Goal: Task Accomplishment & Management: Use online tool/utility

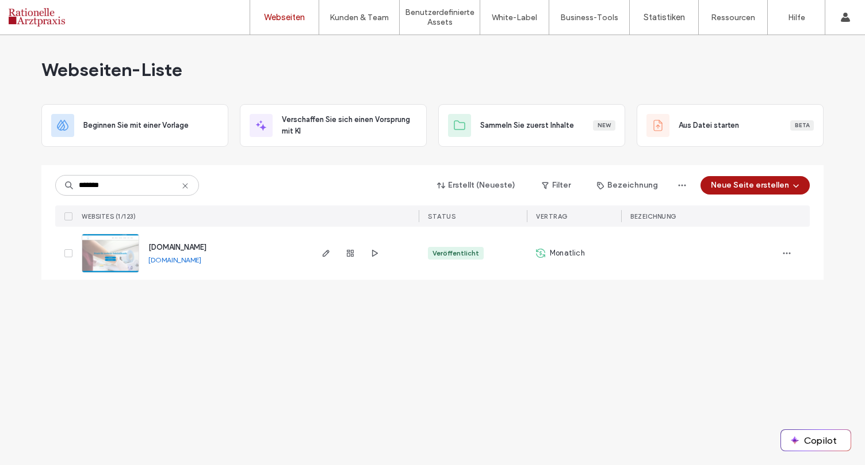
type input "*******"
click at [176, 245] on span "www.zahnaerzte-mombach.de" at bounding box center [177, 247] width 58 height 9
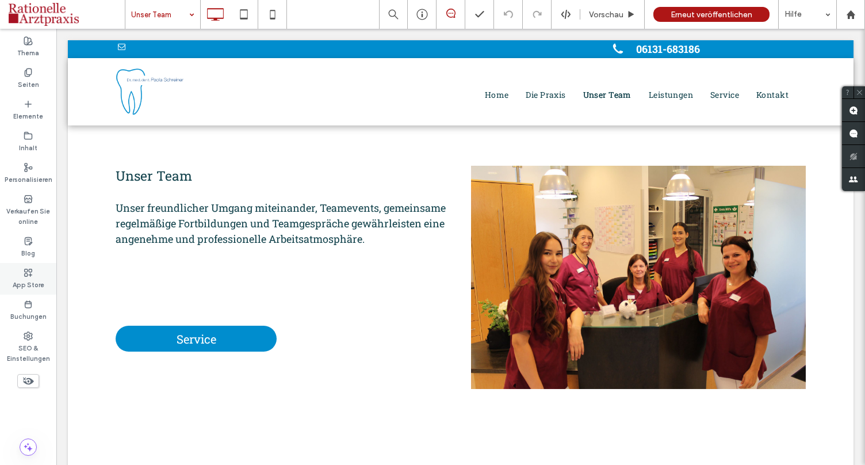
click at [42, 285] on label "App Store" at bounding box center [29, 283] width 32 height 13
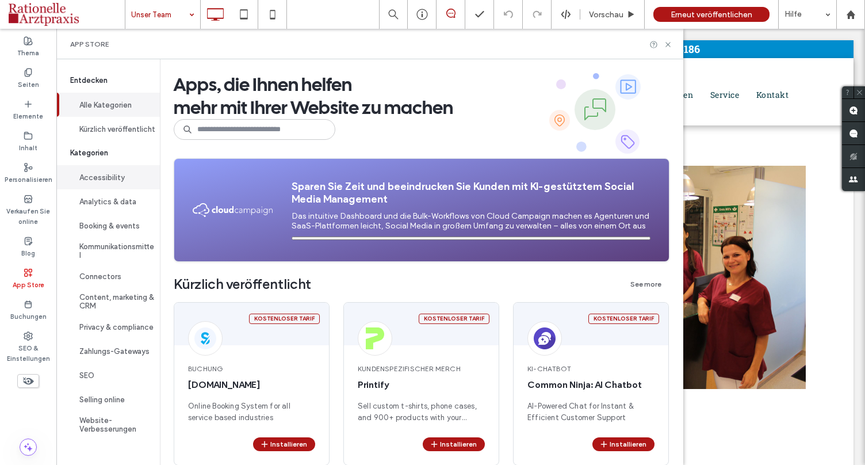
click at [106, 189] on button "Accessibility" at bounding box center [108, 177] width 104 height 24
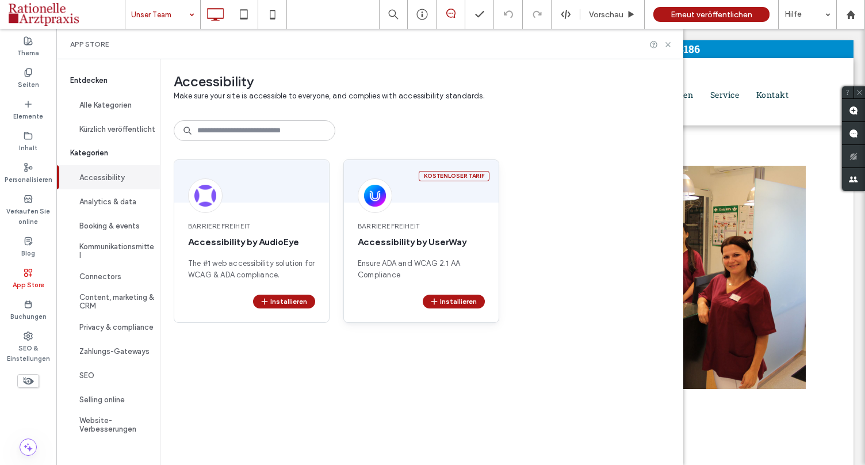
click at [459, 212] on div "Barrierefreiheit Accessibility by UserWay Ensure ADA and WCAG 2.1 AA Compliance" at bounding box center [421, 250] width 155 height 87
click at [459, 304] on button "Installieren" at bounding box center [454, 302] width 62 height 14
click at [472, 304] on button "Installieren" at bounding box center [454, 302] width 62 height 14
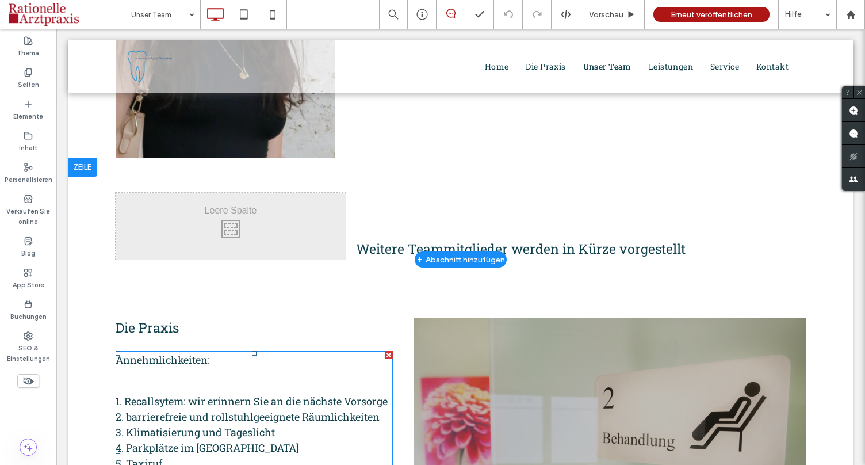
scroll to position [2059, 0]
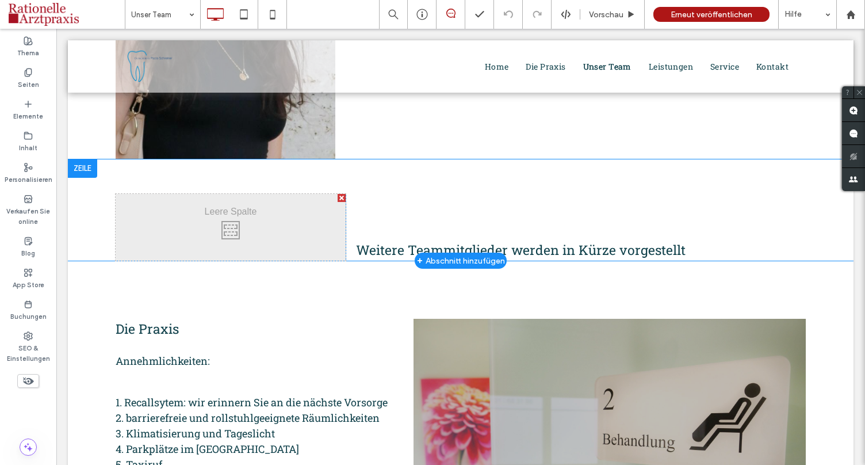
click at [339, 194] on div at bounding box center [342, 198] width 8 height 8
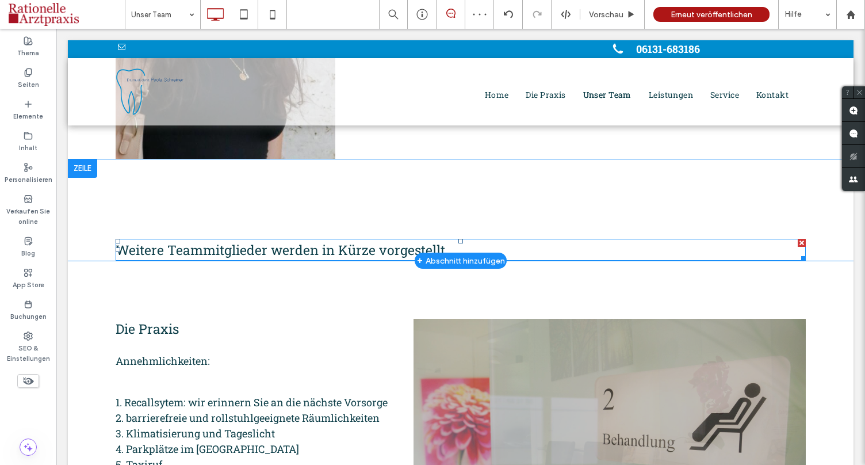
click at [300, 241] on span "Weitere Teammitglieder werden in Kürze vorgestellt" at bounding box center [281, 249] width 330 height 17
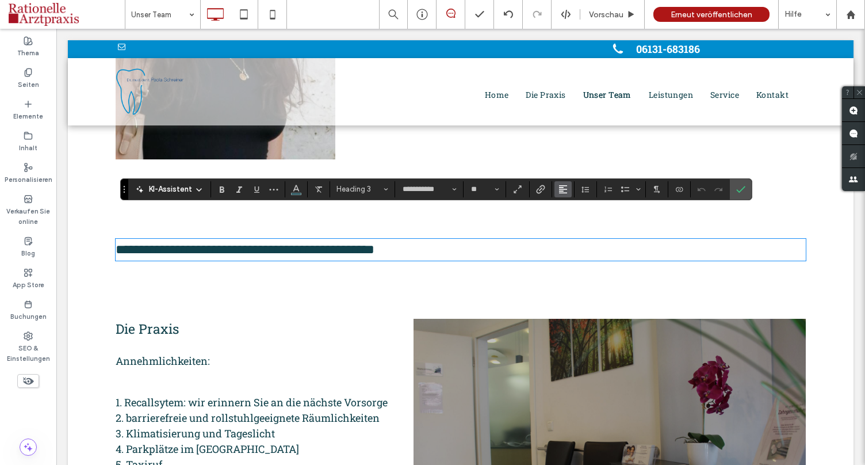
click at [564, 185] on use "Ausrichtung" at bounding box center [563, 189] width 8 height 8
click at [577, 228] on div "ui.textEditor.alignment.center" at bounding box center [574, 224] width 15 height 9
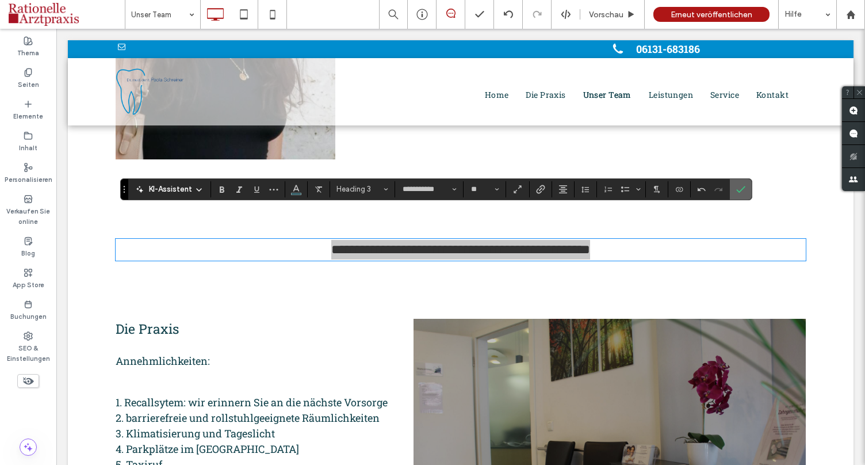
click at [738, 185] on icon "Bestätigen" at bounding box center [740, 189] width 9 height 9
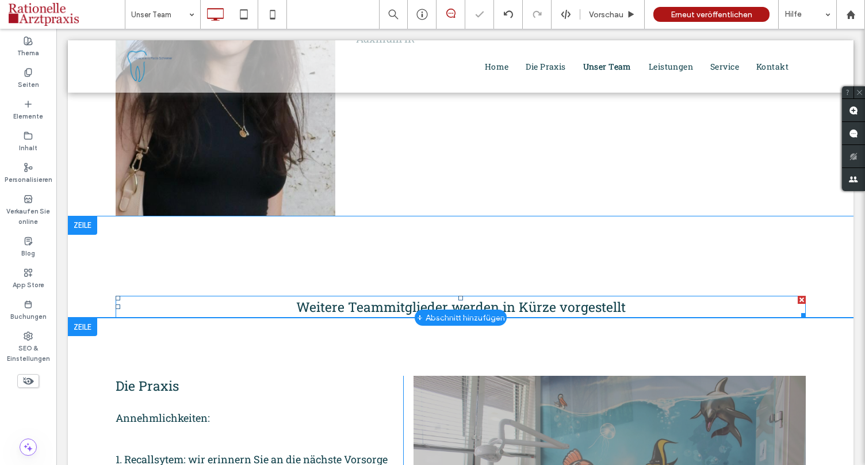
scroll to position [1998, 0]
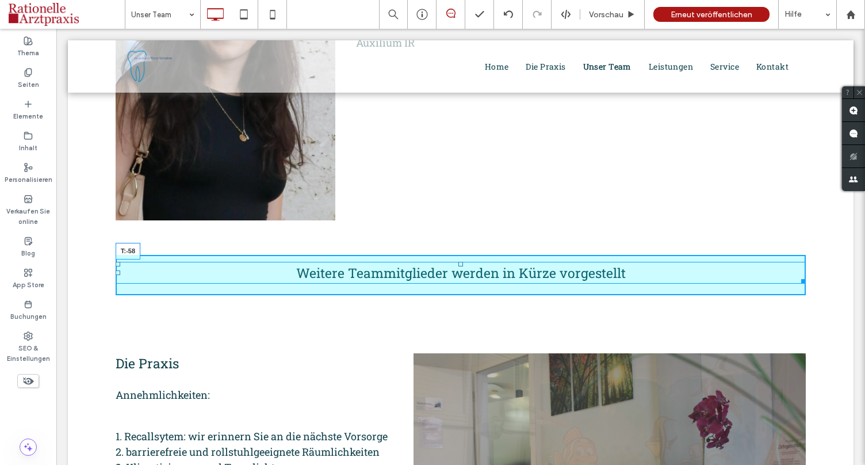
drag, startPoint x: 463, startPoint y: 271, endPoint x: 531, endPoint y: 262, distance: 69.0
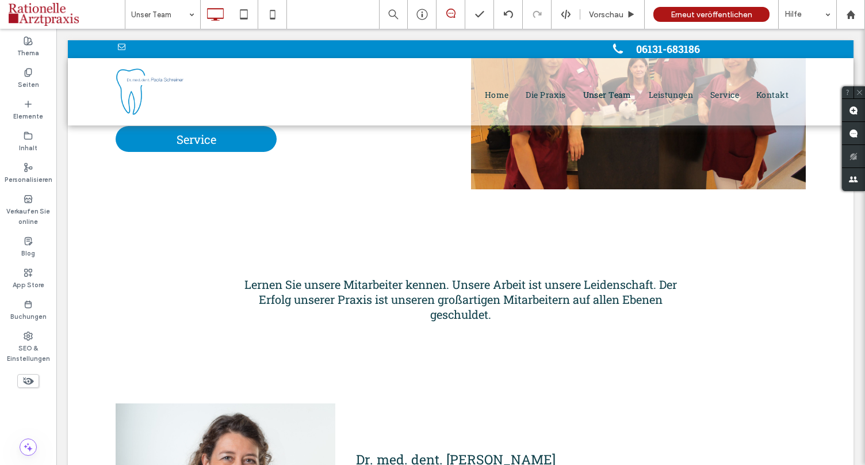
scroll to position [0, 0]
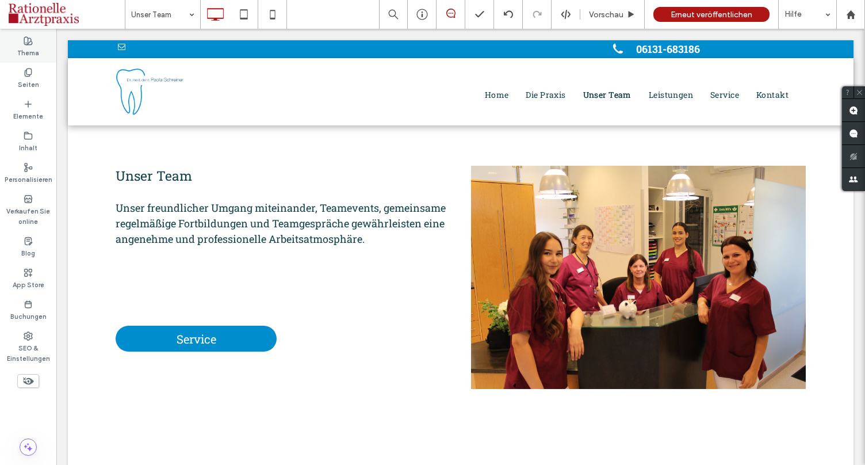
click at [26, 47] on label "Thema" at bounding box center [28, 51] width 22 height 13
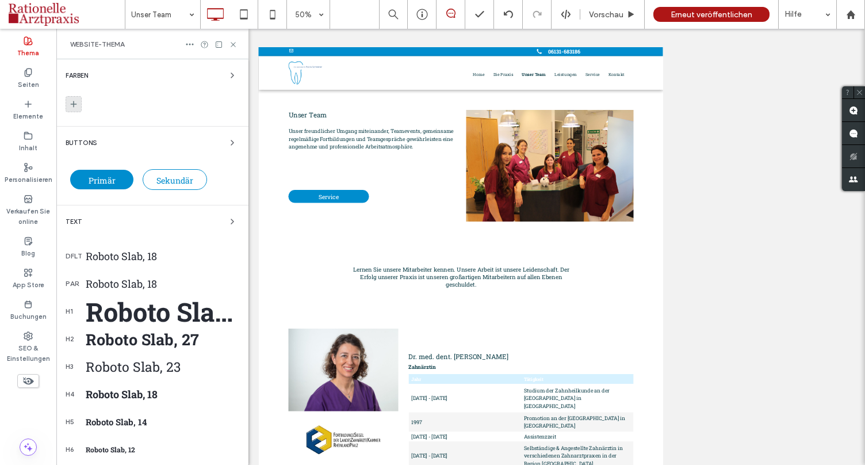
click at [77, 108] on icon at bounding box center [73, 104] width 9 height 9
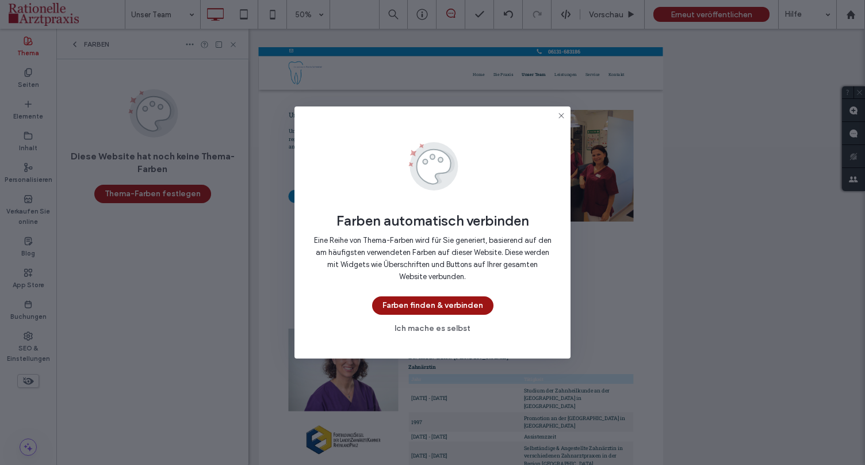
click at [450, 304] on button "Farben finden & verbinden" at bounding box center [432, 305] width 121 height 18
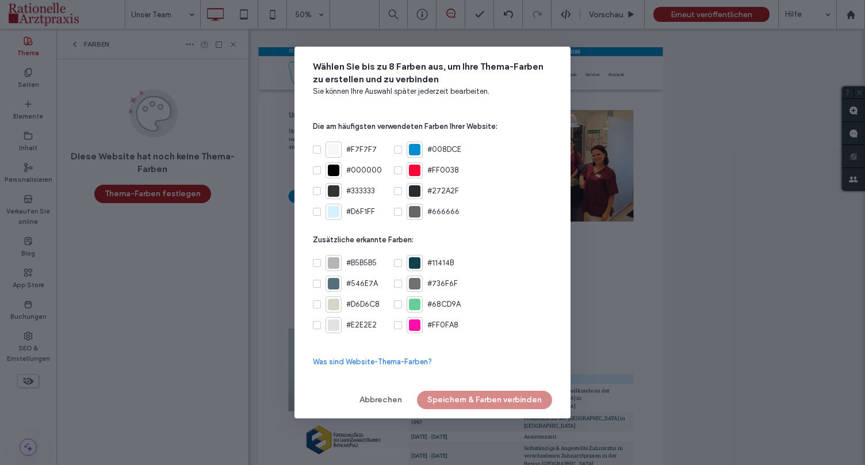
click at [394, 151] on span at bounding box center [398, 150] width 8 height 8
click at [318, 211] on icon at bounding box center [317, 211] width 4 height 3
click at [480, 402] on button "Speichern & Farben verbinden" at bounding box center [484, 400] width 135 height 18
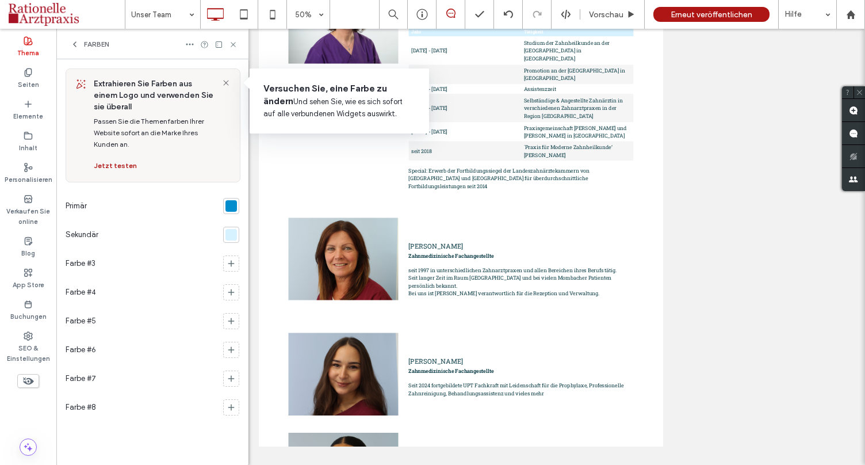
click at [226, 86] on icon at bounding box center [225, 82] width 9 height 9
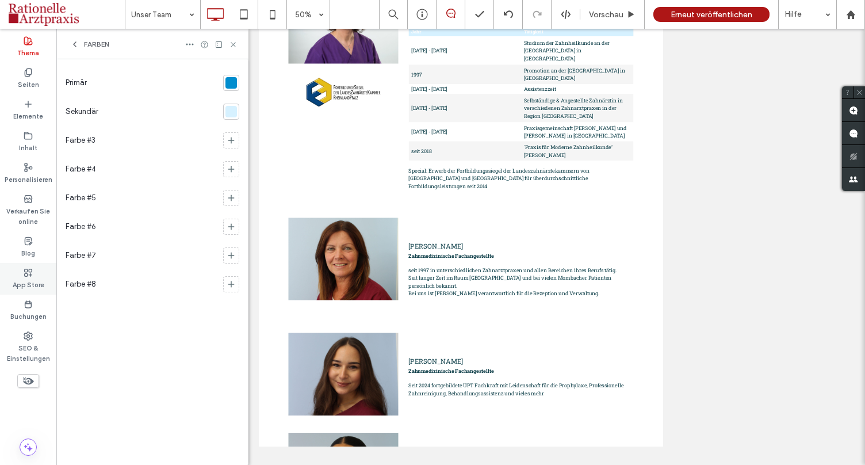
click at [40, 279] on label "App Store" at bounding box center [29, 283] width 32 height 13
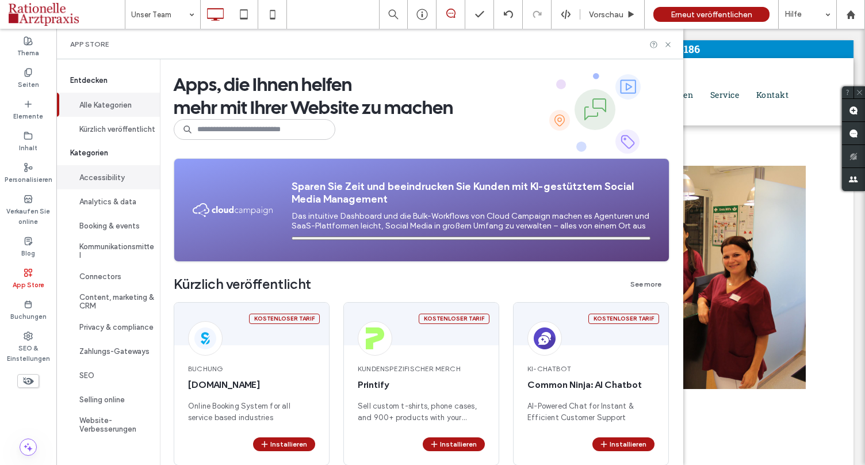
click at [121, 178] on button "Accessibility" at bounding box center [108, 177] width 104 height 24
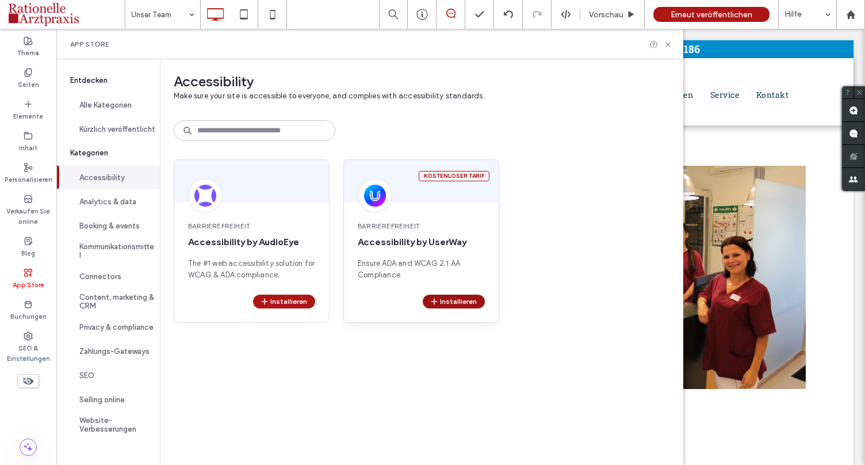
click at [457, 304] on button "Installieren" at bounding box center [454, 302] width 62 height 14
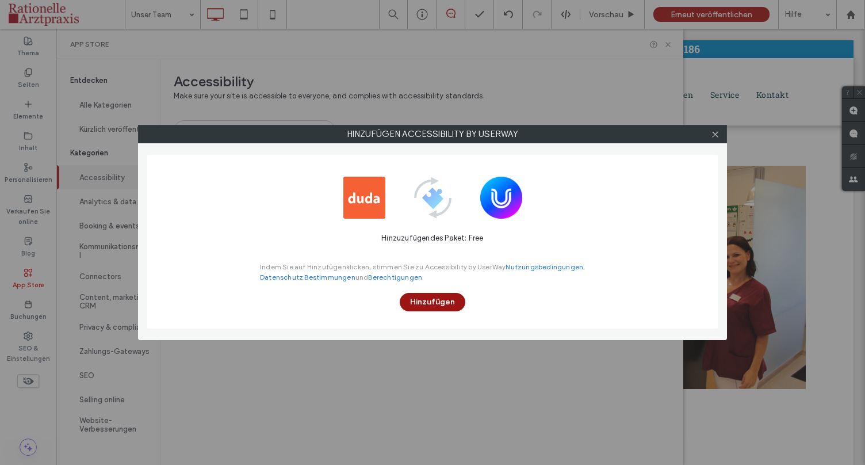
click at [438, 304] on button "Hinzufügen" at bounding box center [433, 302] width 66 height 18
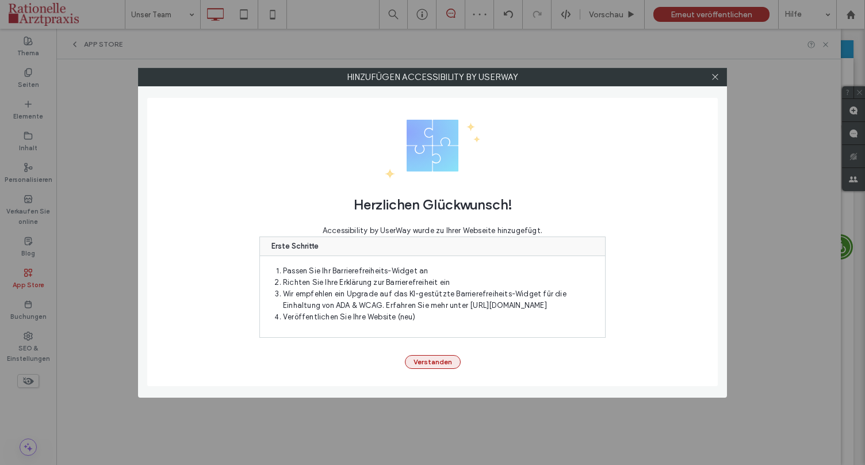
click at [436, 357] on button "Verstanden" at bounding box center [433, 362] width 56 height 14
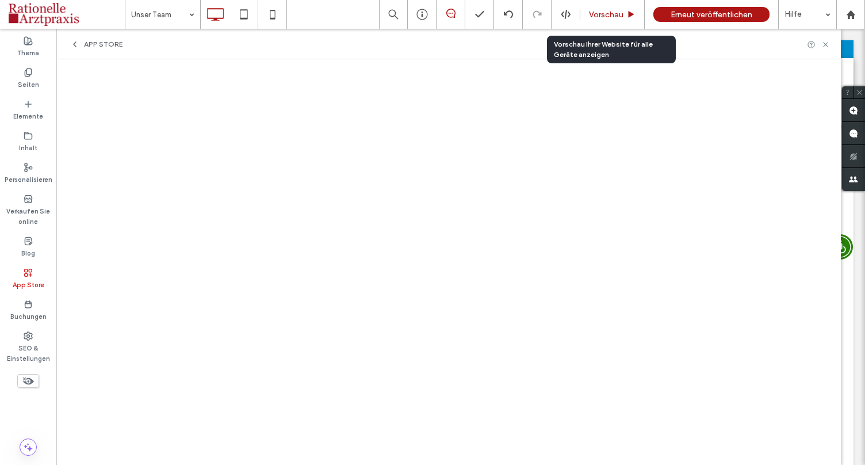
click at [628, 7] on div "Vorschau" at bounding box center [612, 14] width 64 height 29
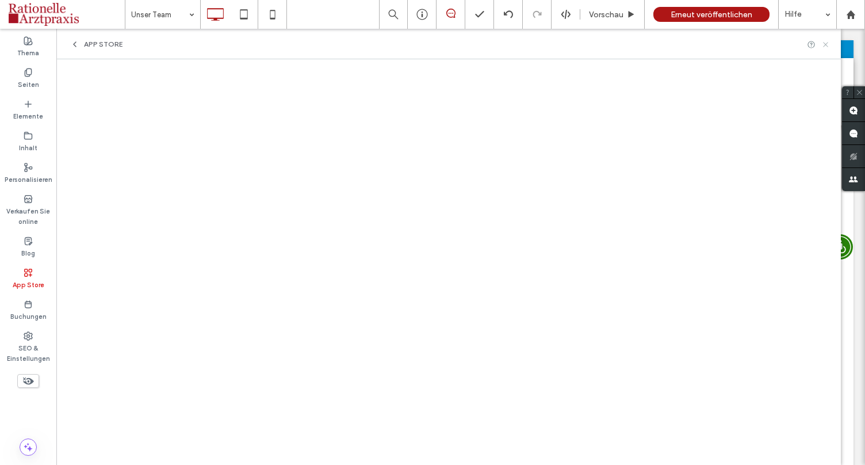
click at [823, 42] on use at bounding box center [825, 44] width 5 height 5
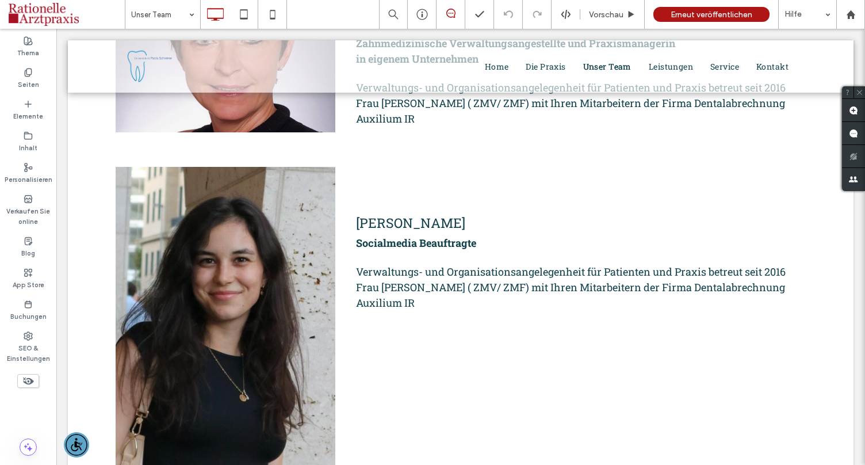
scroll to position [1751, 0]
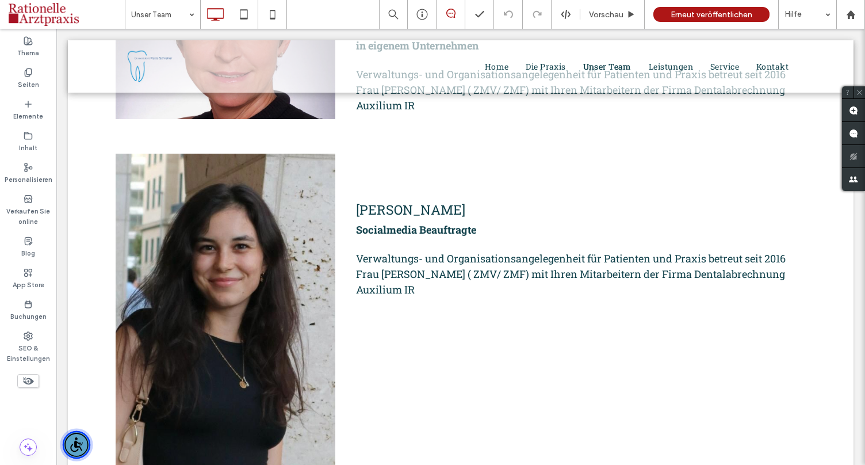
click at [82, 440] on img "Barrierefreiheit Menü" at bounding box center [77, 445] width 28 height 28
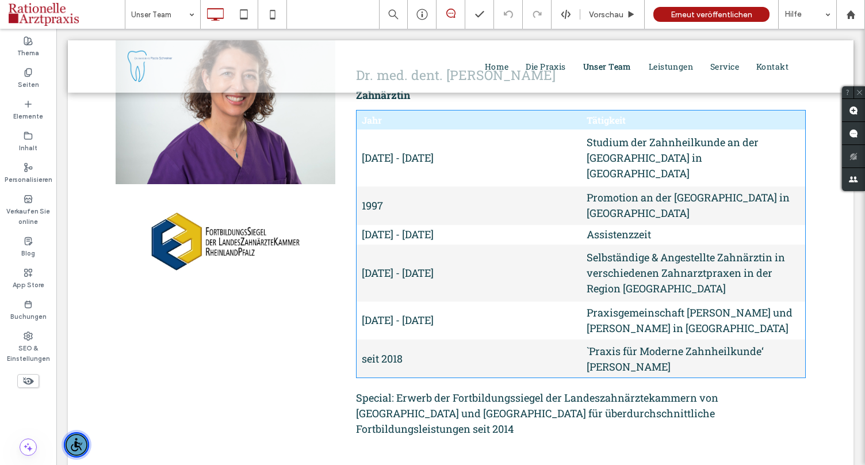
scroll to position [0, 0]
